Goal: Task Accomplishment & Management: Manage account settings

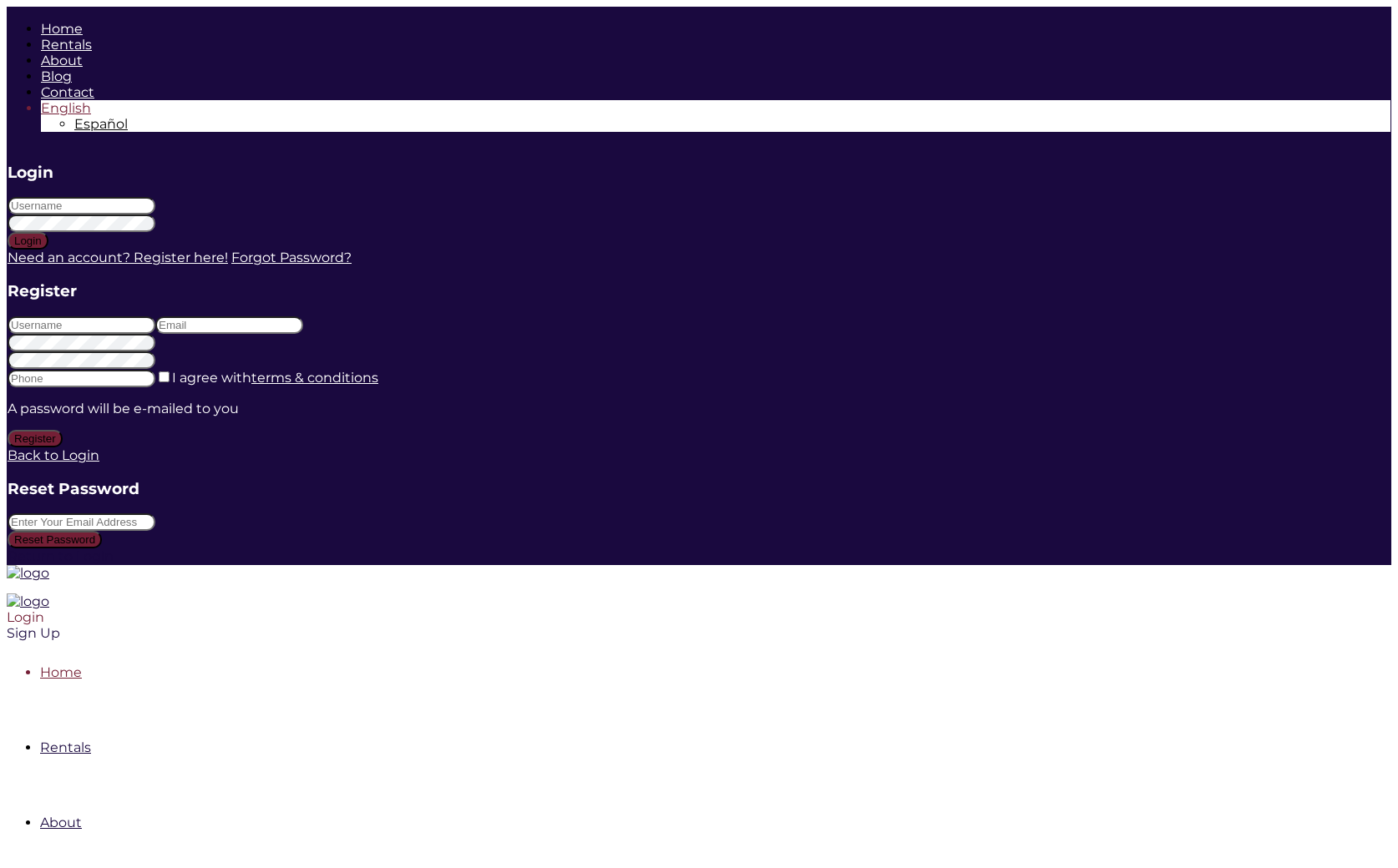
click at [1125, 610] on div "Login" at bounding box center [567, 617] width 1119 height 16
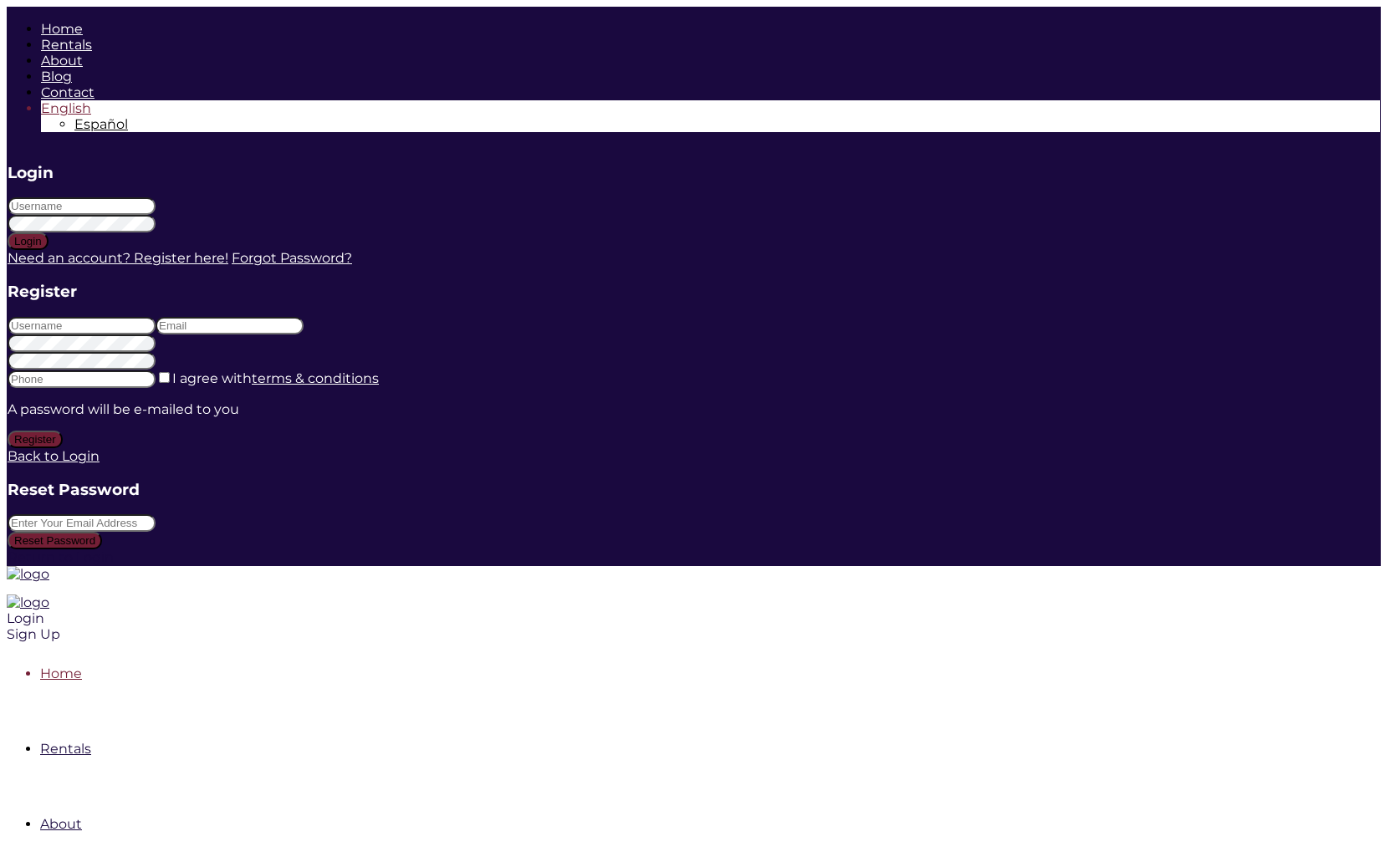
type input "marlenesaiz"
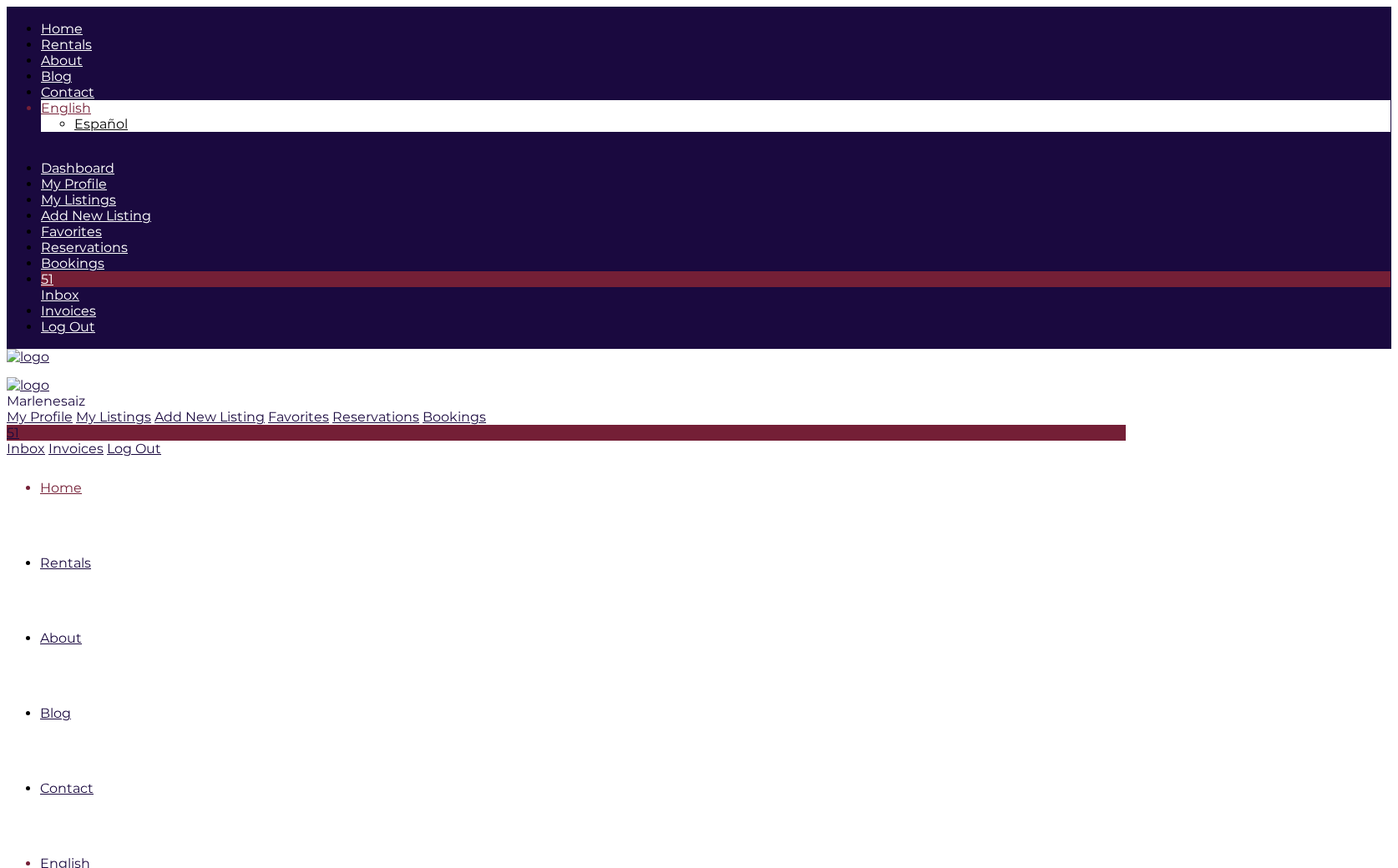
click at [86, 393] on span "Marlenesaiz" at bounding box center [46, 401] width 79 height 16
click at [151, 409] on link "My Listings" at bounding box center [113, 417] width 75 height 16
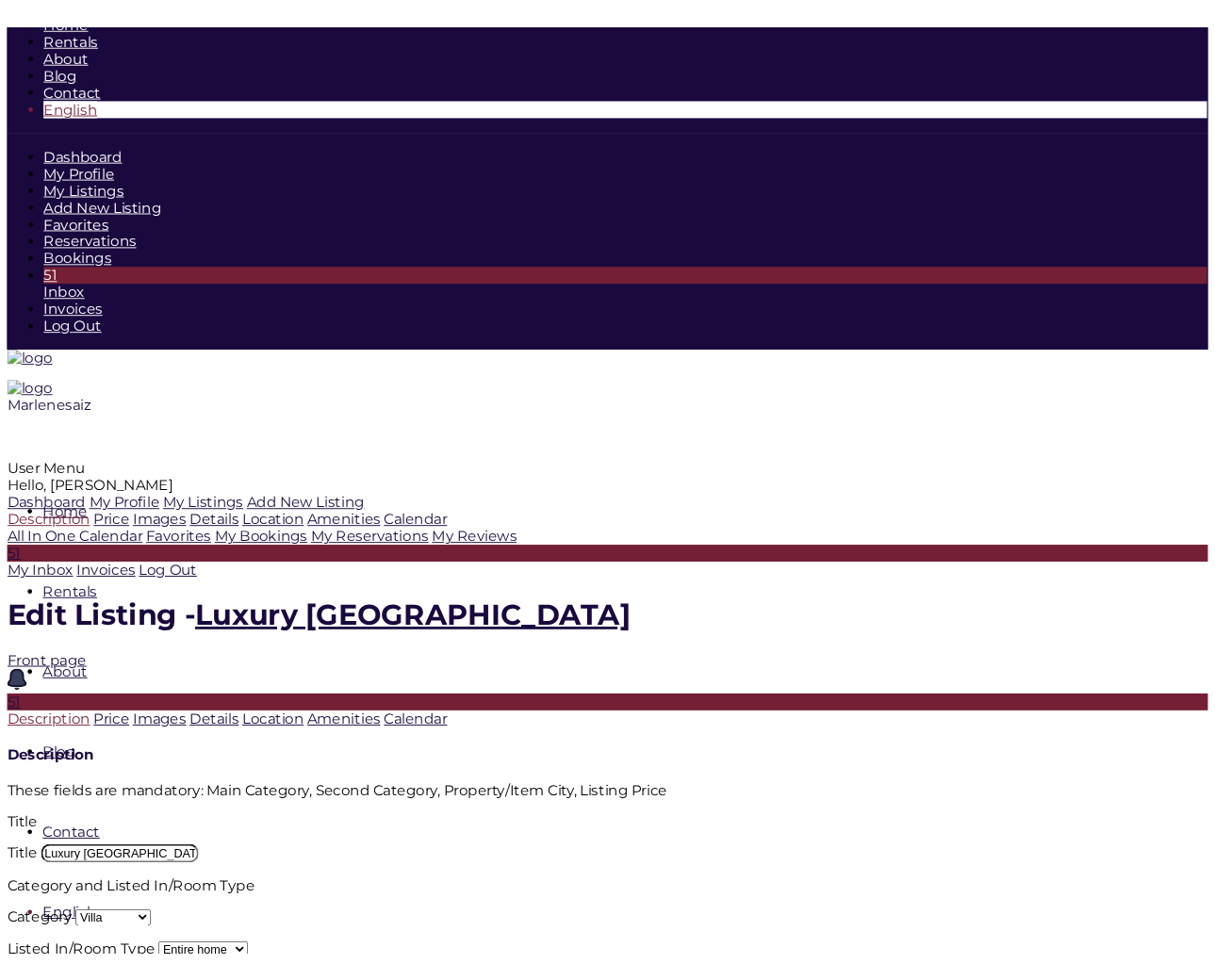
scroll to position [31, 0]
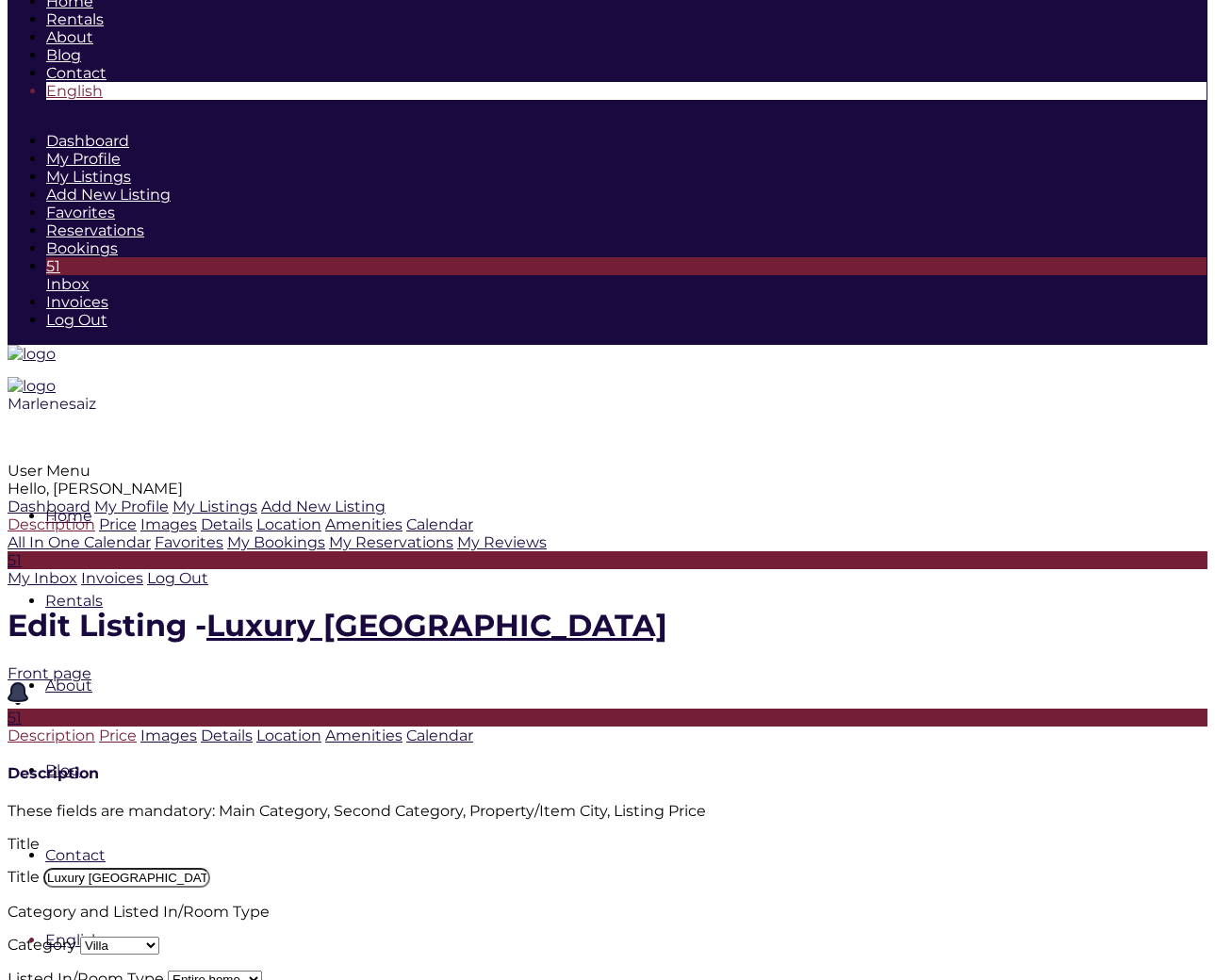
click at [136, 726] on link "Price" at bounding box center [118, 735] width 38 height 18
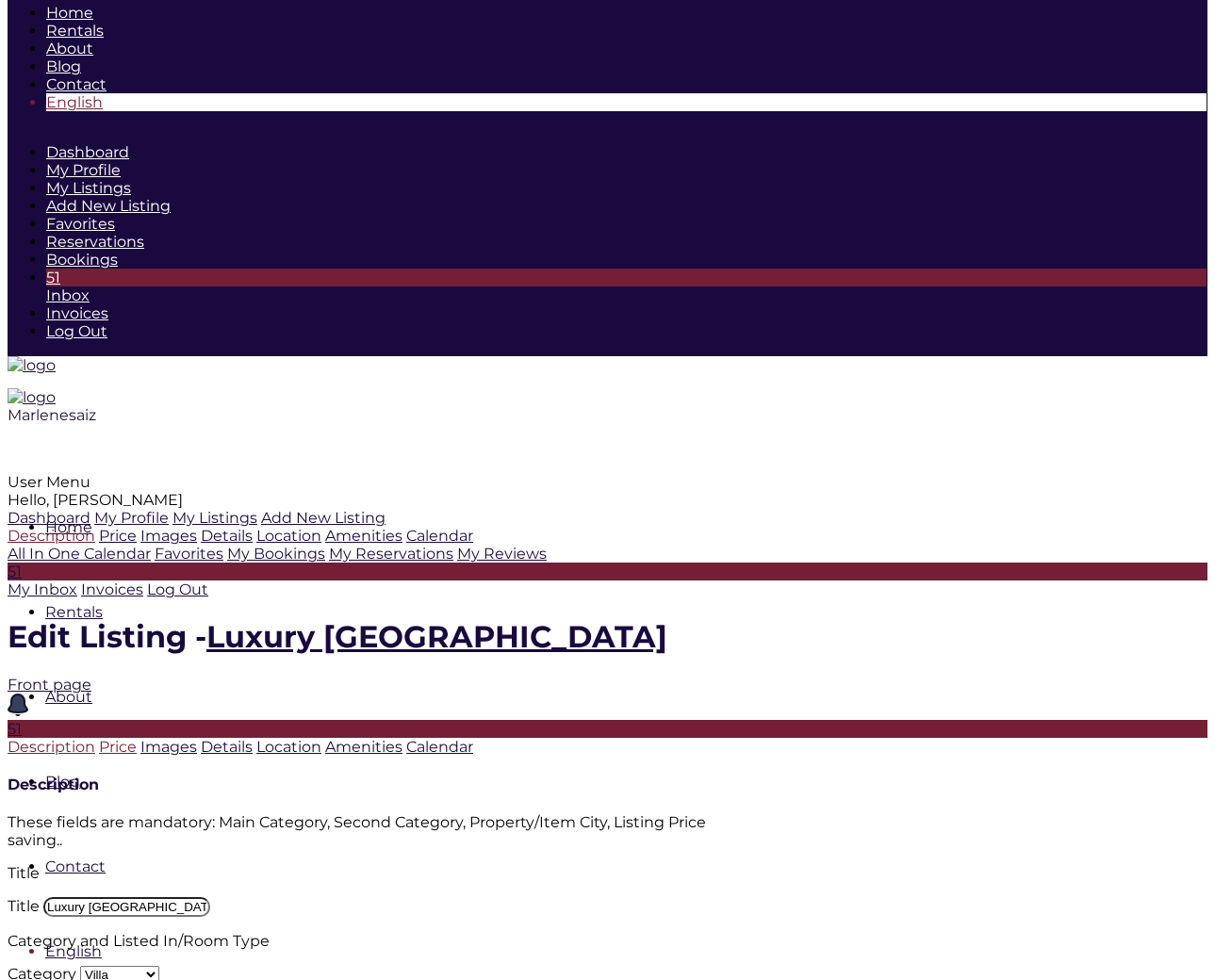
scroll to position [0, 0]
